Goal: Task Accomplishment & Management: Complete application form

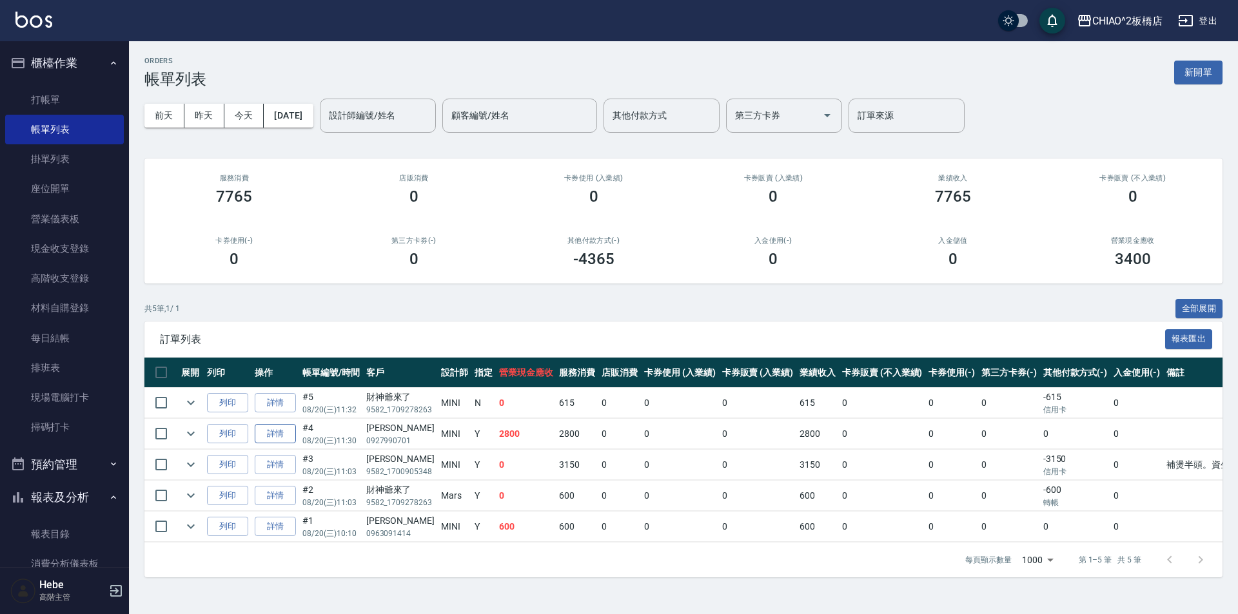
click at [280, 439] on link "詳情" at bounding box center [275, 434] width 41 height 20
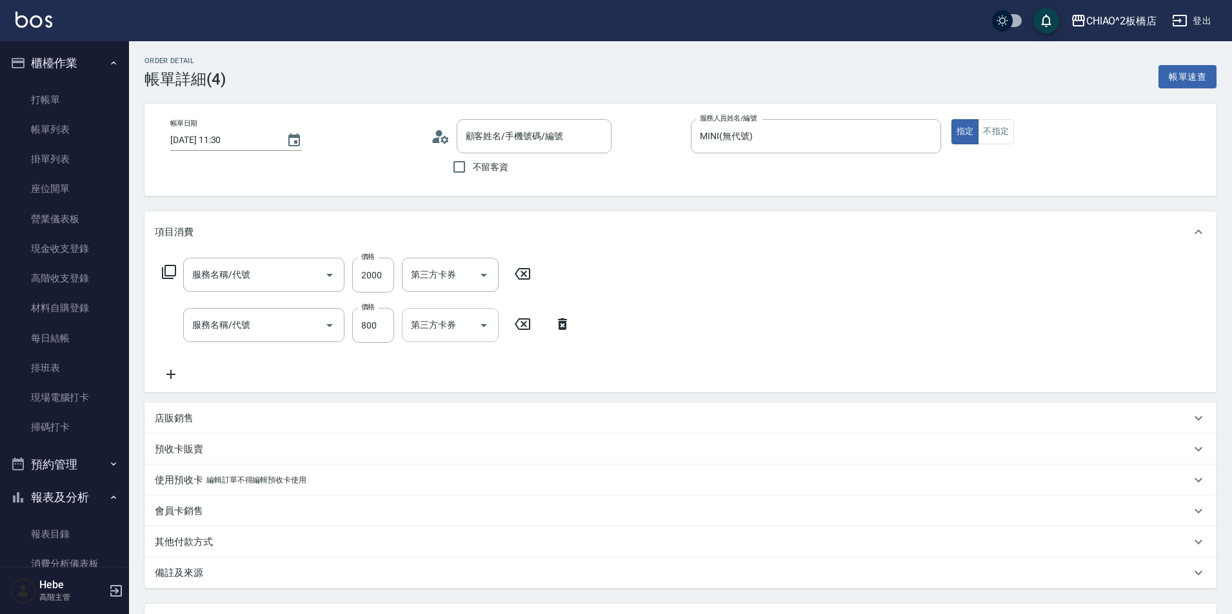
type input "[DATE] 11:30"
type input "MINI(無代號)"
type input "男生染髮指定(96703)"
type input "洗剪指定600(96678)"
type input "[PERSON_NAME]/0927990701/null"
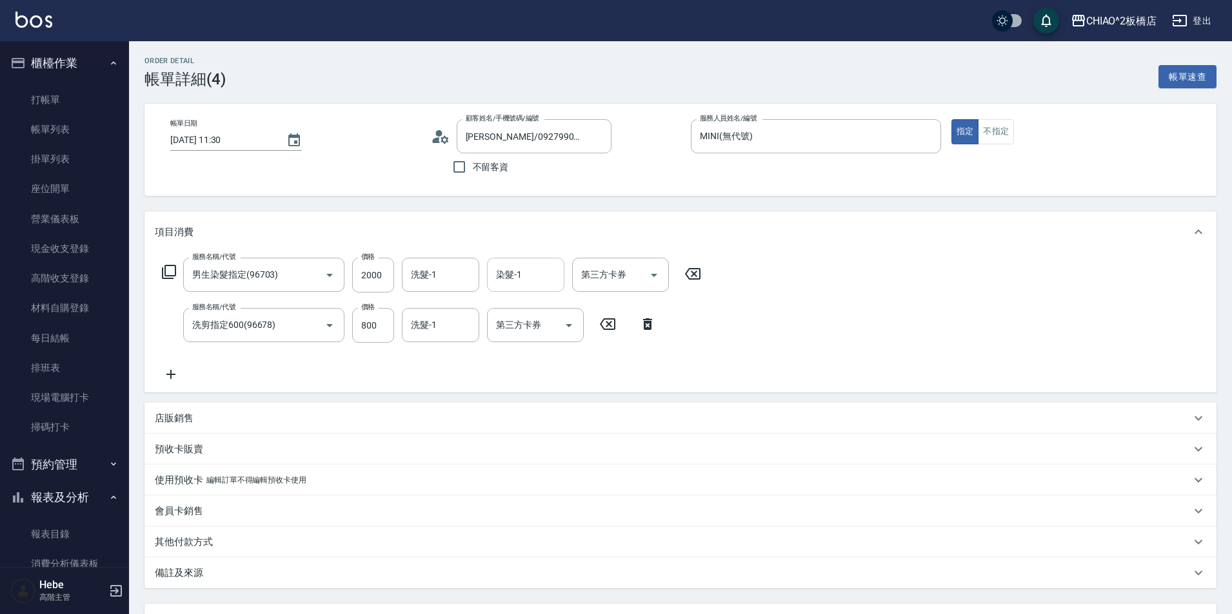
click at [531, 278] on input "染髮-1" at bounding box center [526, 275] width 66 height 23
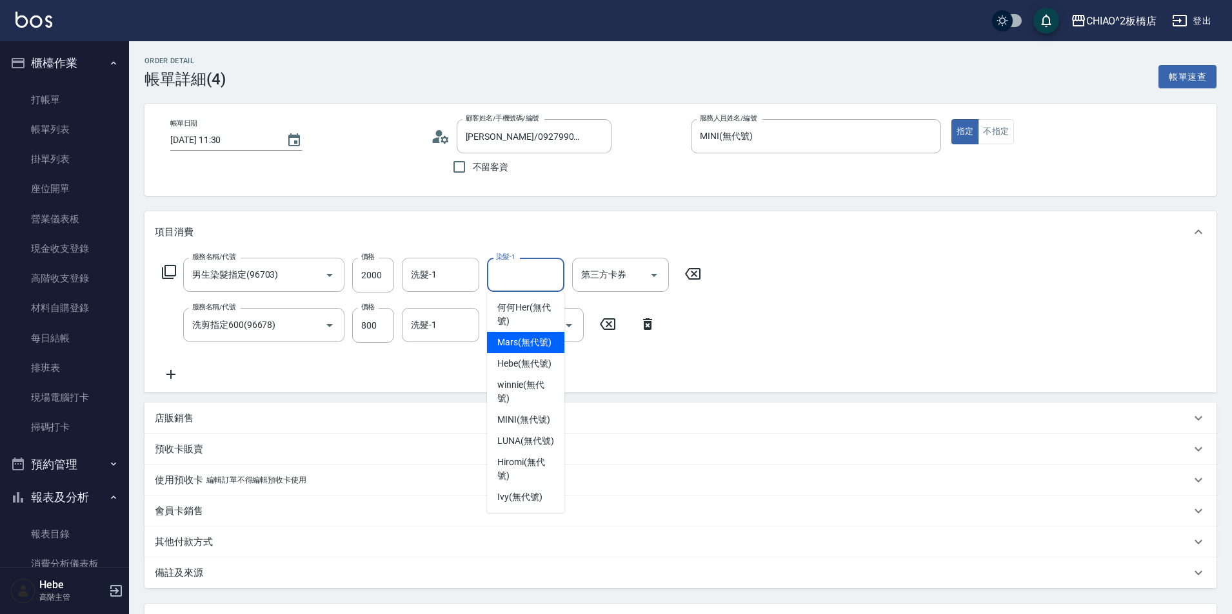
click at [518, 348] on span "Mars (無代號)" at bounding box center [524, 343] width 54 height 14
type input "Mars(無代號)"
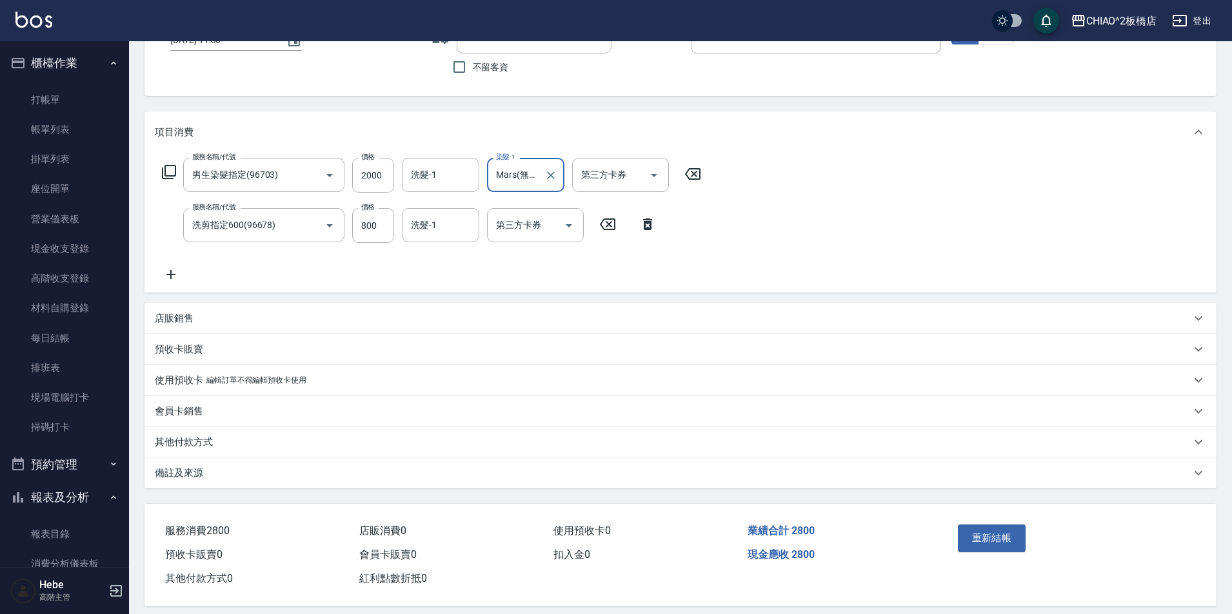
scroll to position [113, 0]
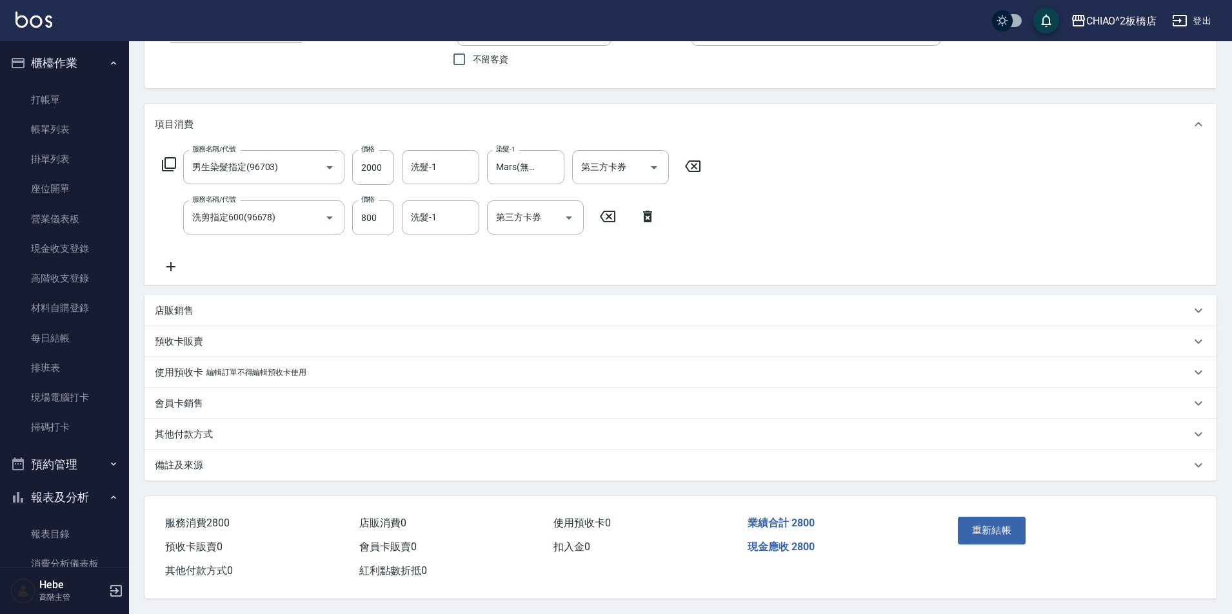
click at [254, 459] on div "備註及來源" at bounding box center [673, 466] width 1036 height 14
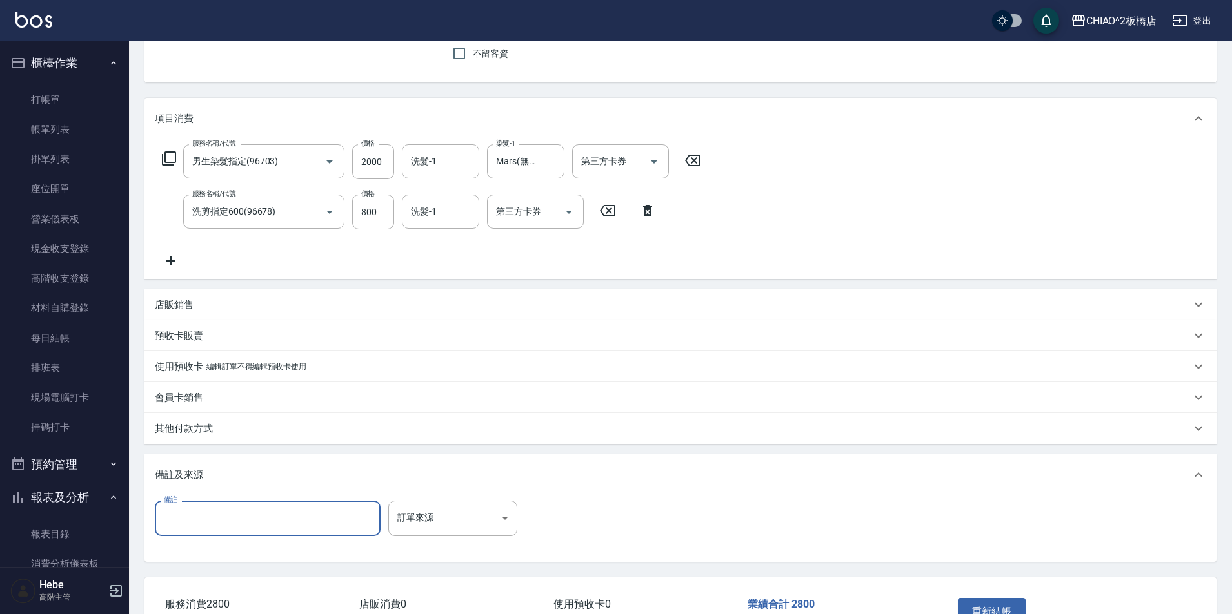
click at [245, 512] on input "備註" at bounding box center [268, 518] width 226 height 35
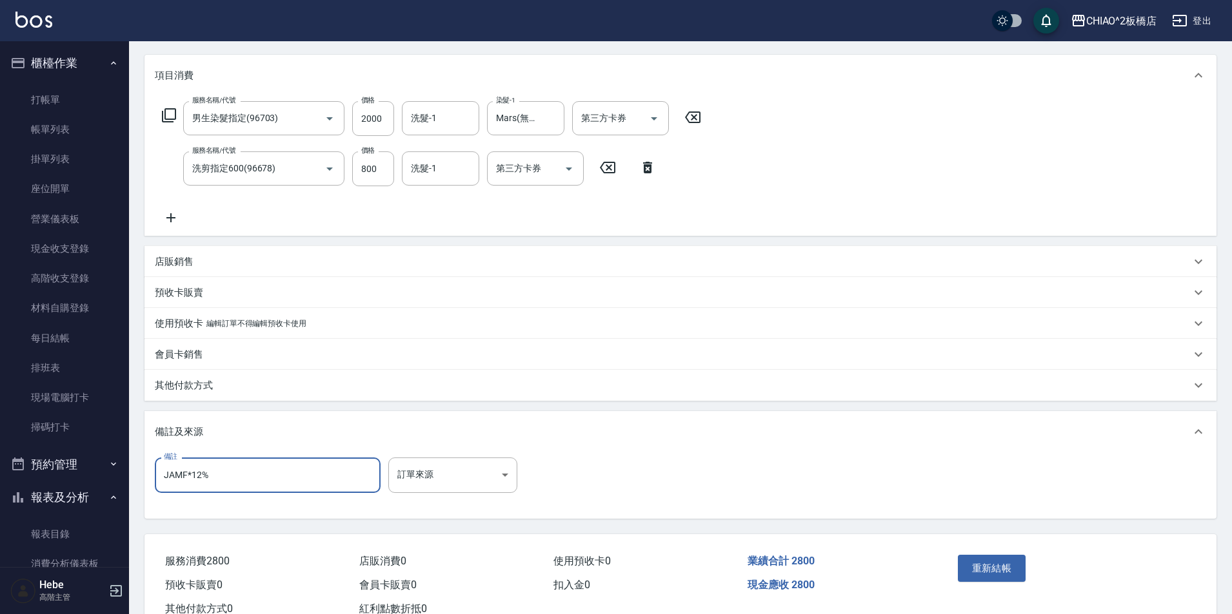
scroll to position [178, 0]
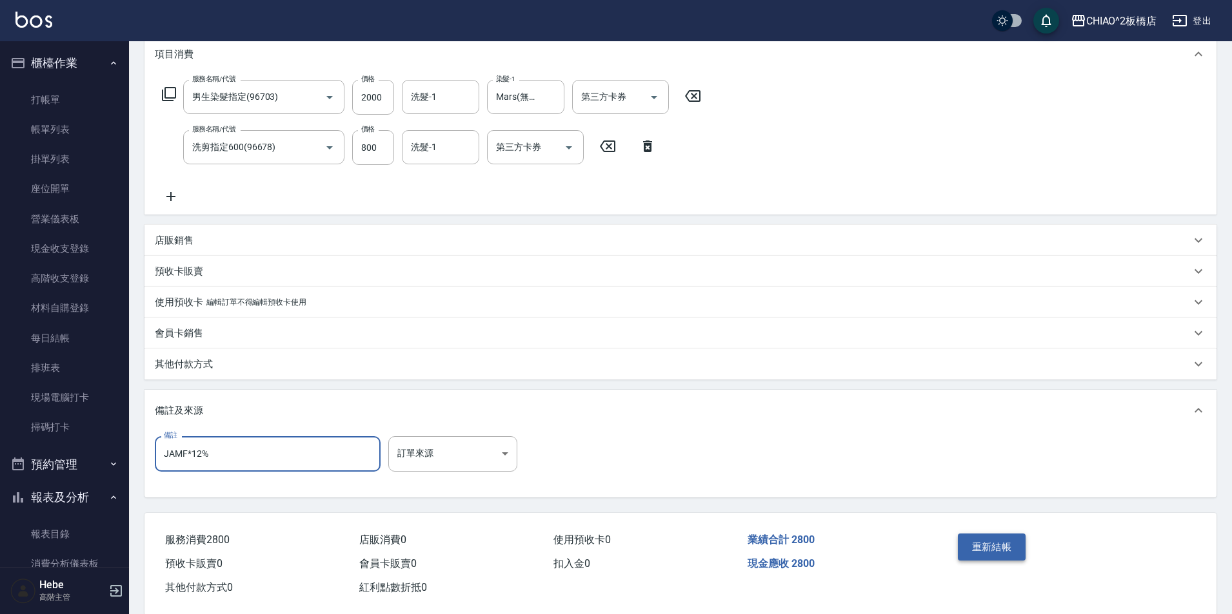
type input "JAMF*12%"
click at [990, 546] on button "重新結帳" at bounding box center [991, 547] width 68 height 27
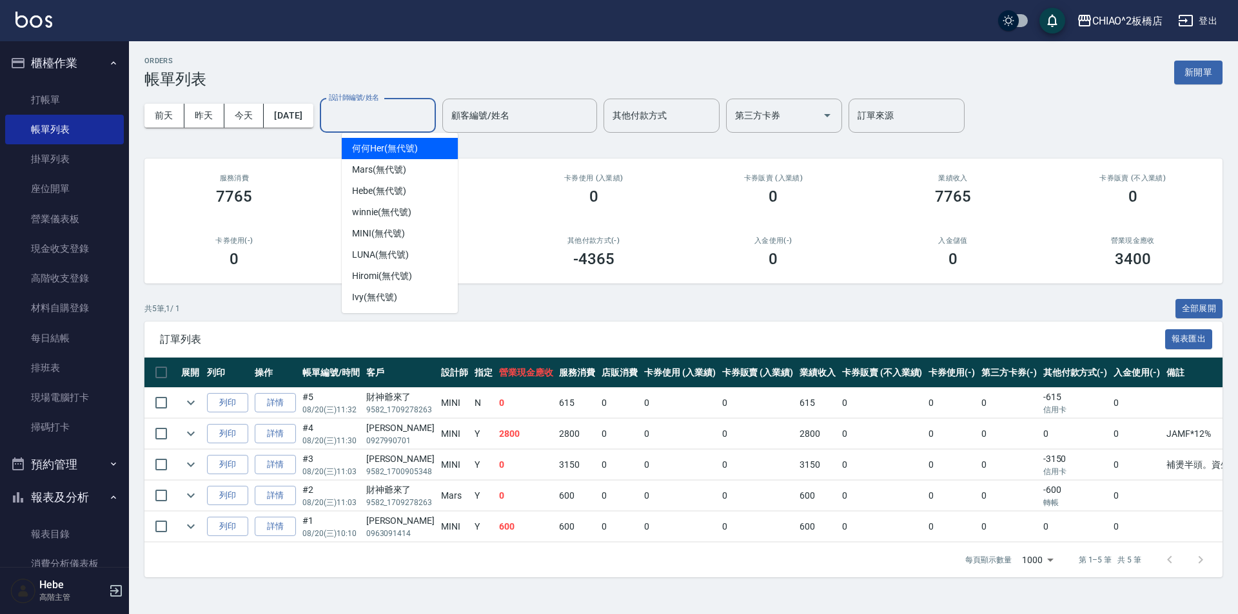
click at [368, 121] on input "設計師編號/姓名" at bounding box center [378, 115] width 104 height 23
click at [409, 230] on div "MINI (無代號)" at bounding box center [400, 233] width 116 height 21
type input "MINI(無代號)"
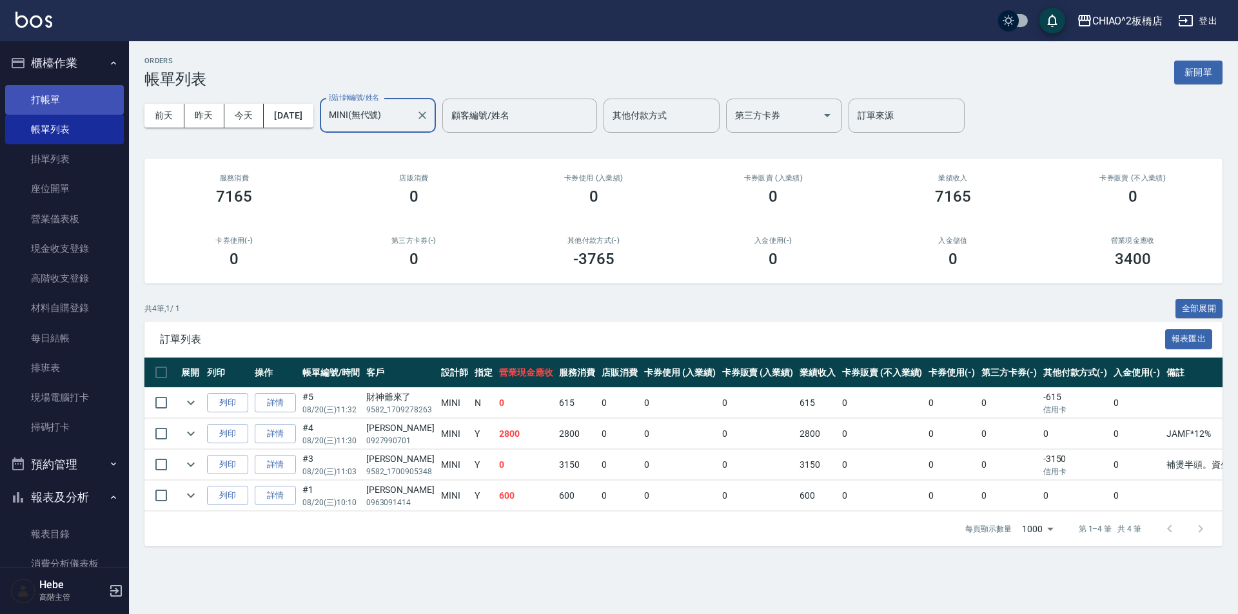
click at [31, 97] on link "打帳單" at bounding box center [64, 100] width 119 height 30
